Goal: Navigation & Orientation: Find specific page/section

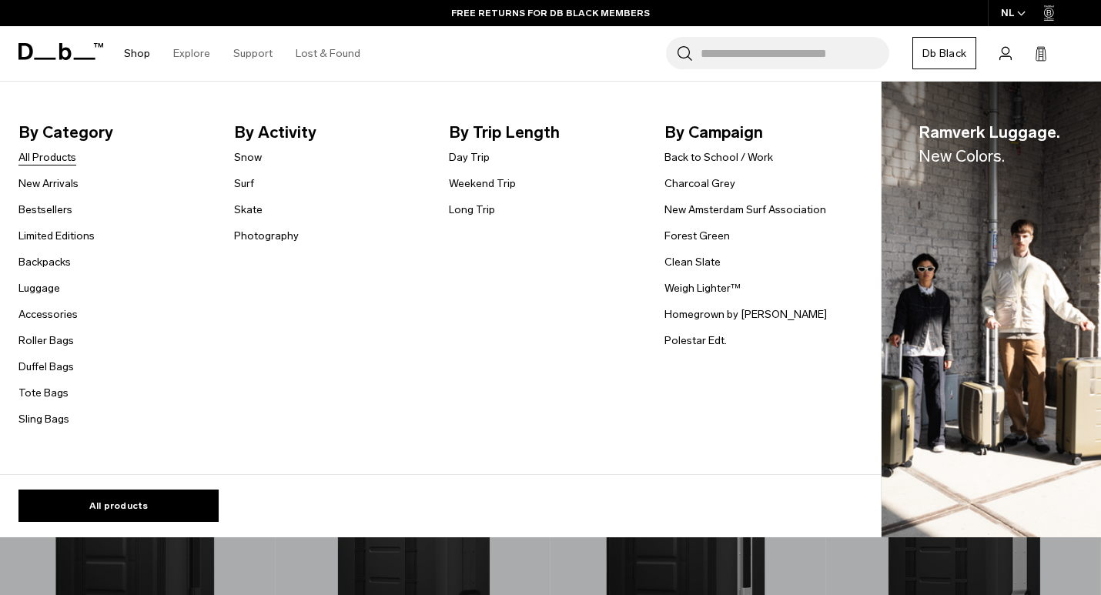
click at [59, 159] on link "All Products" at bounding box center [47, 157] width 58 height 16
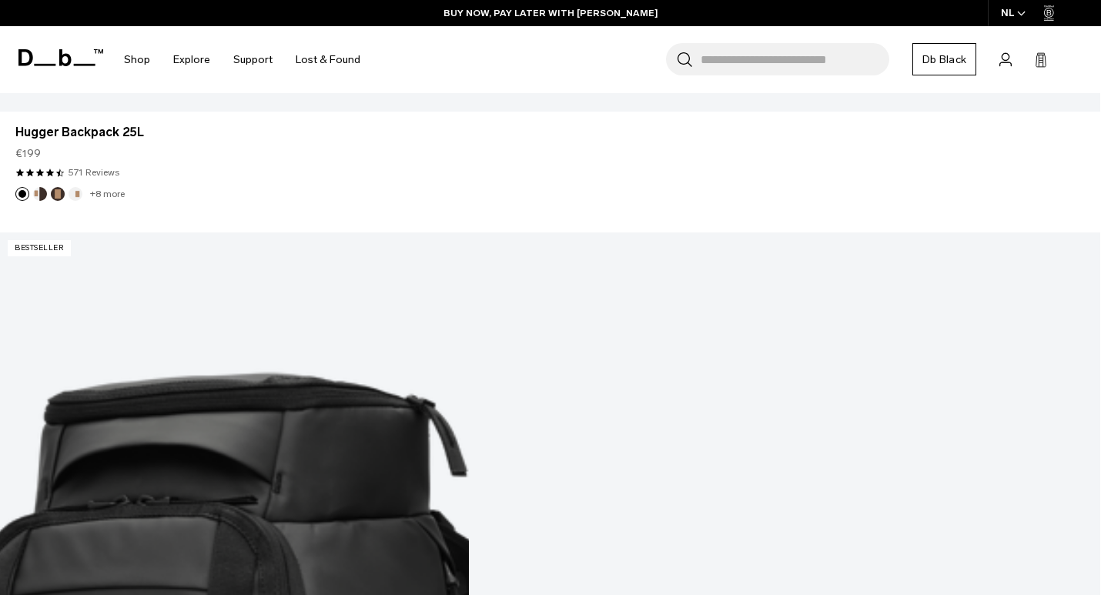
scroll to position [1910, 0]
